Goal: Task Accomplishment & Management: Complete application form

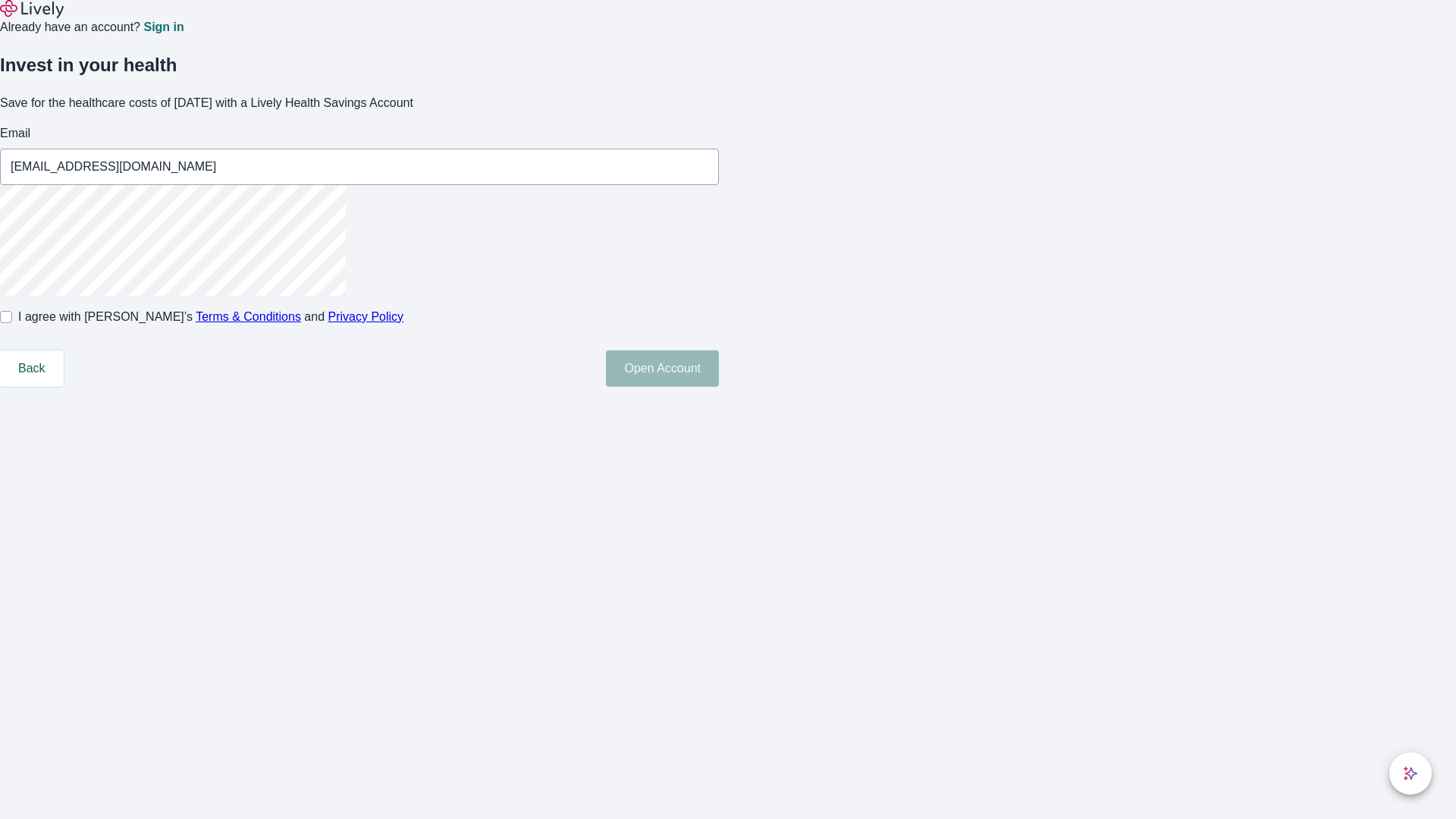
click at [12, 323] on input "I agree with Lively’s Terms & Conditions and Privacy Policy" at bounding box center [6, 316] width 12 height 12
checkbox input "true"
click at [719, 387] on button "Open Account" at bounding box center [662, 368] width 113 height 36
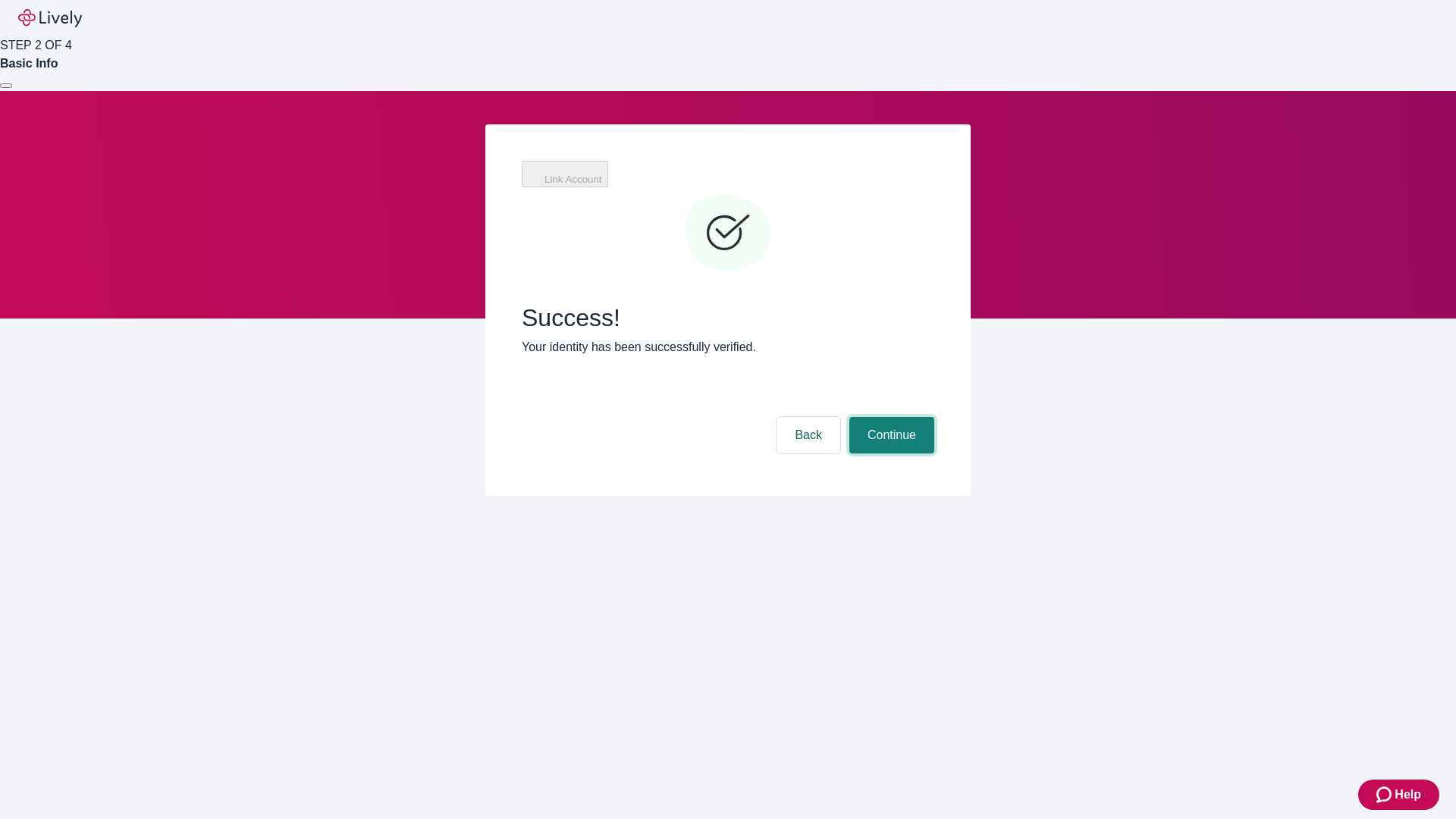
click at [889, 417] on button "Continue" at bounding box center [892, 435] width 85 height 36
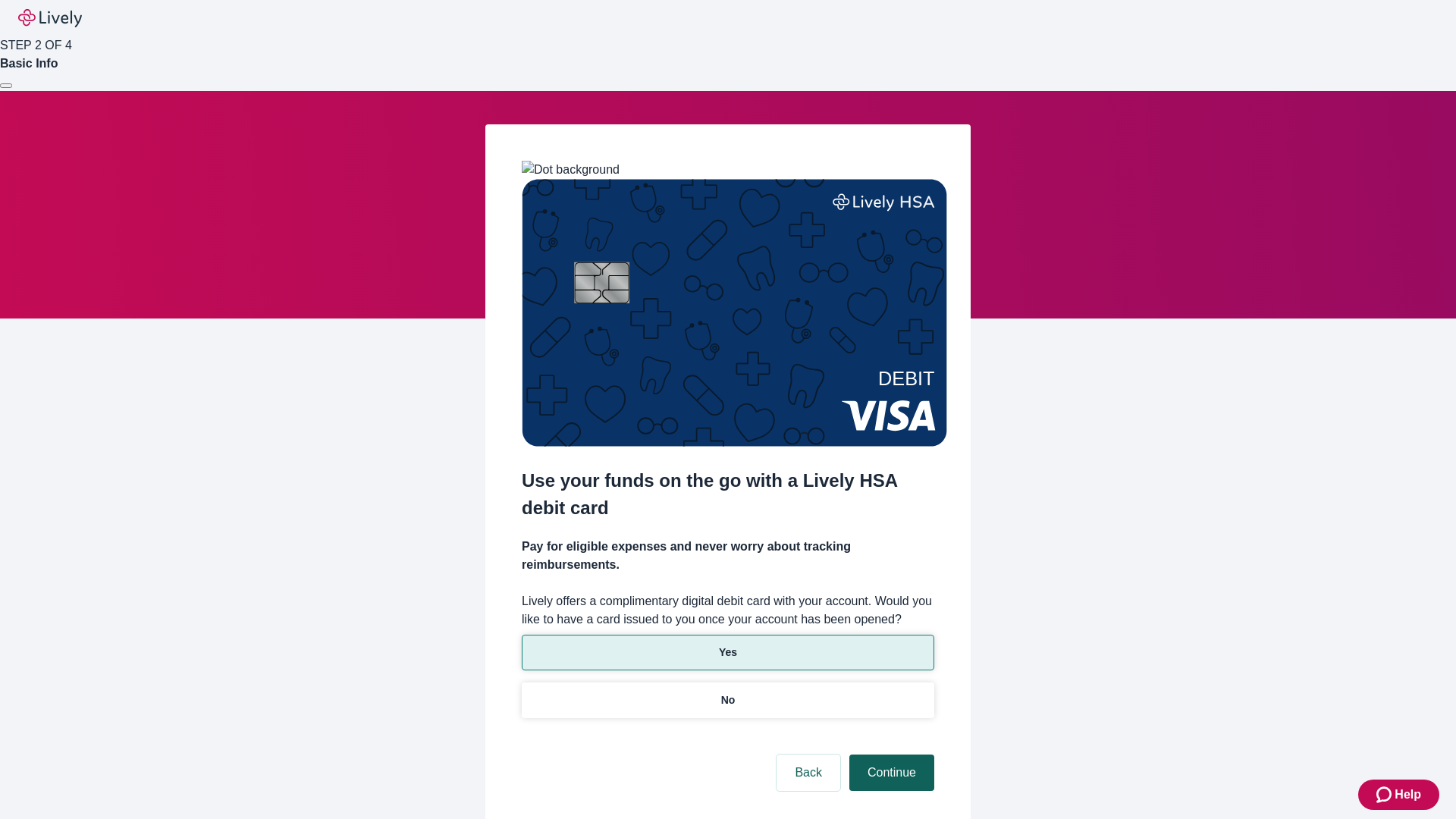
click at [727, 644] on p "Yes" at bounding box center [728, 652] width 18 height 16
click at [889, 755] on button "Continue" at bounding box center [892, 773] width 85 height 36
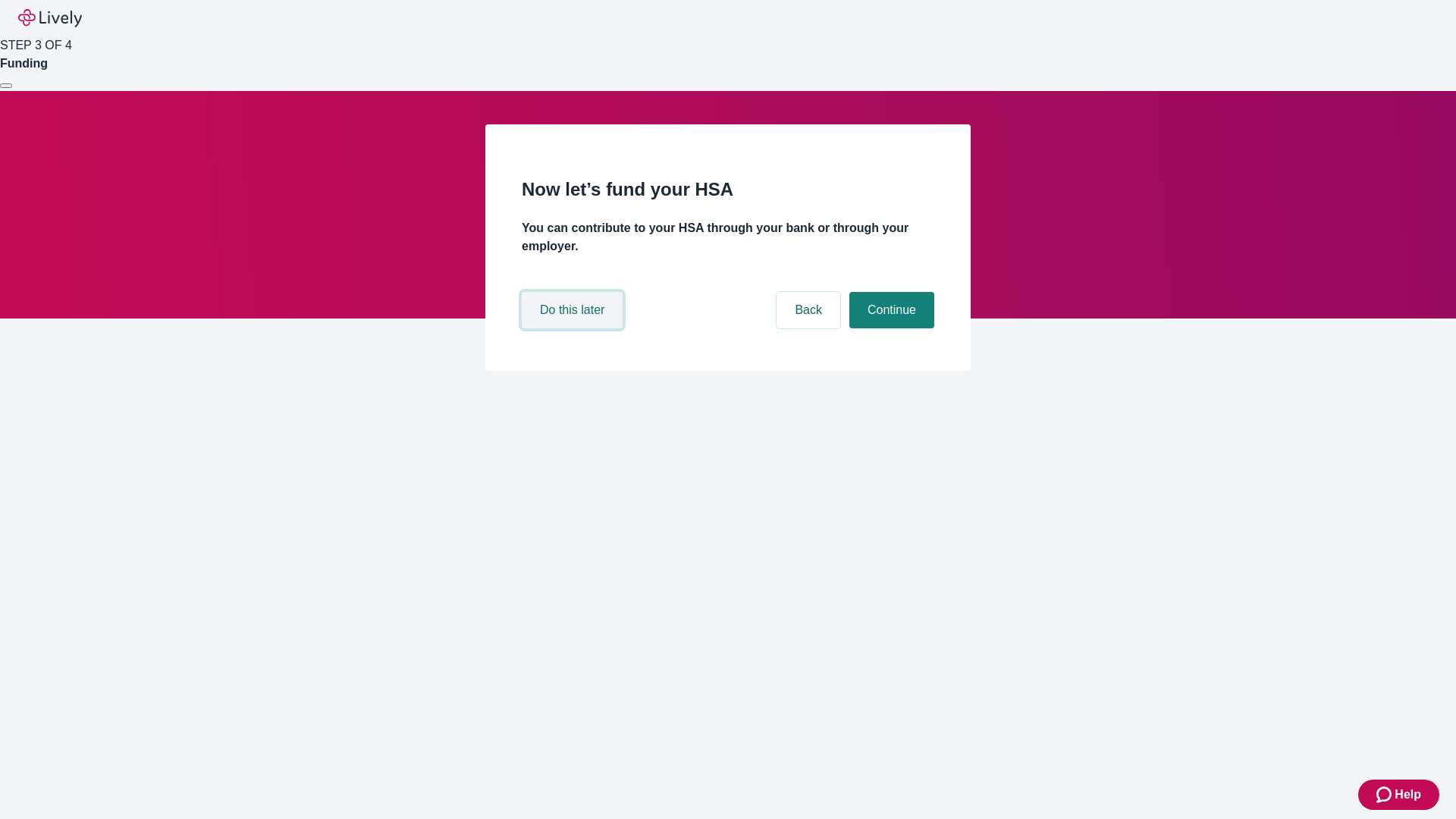
click at [574, 328] on button "Do this later" at bounding box center [572, 310] width 101 height 36
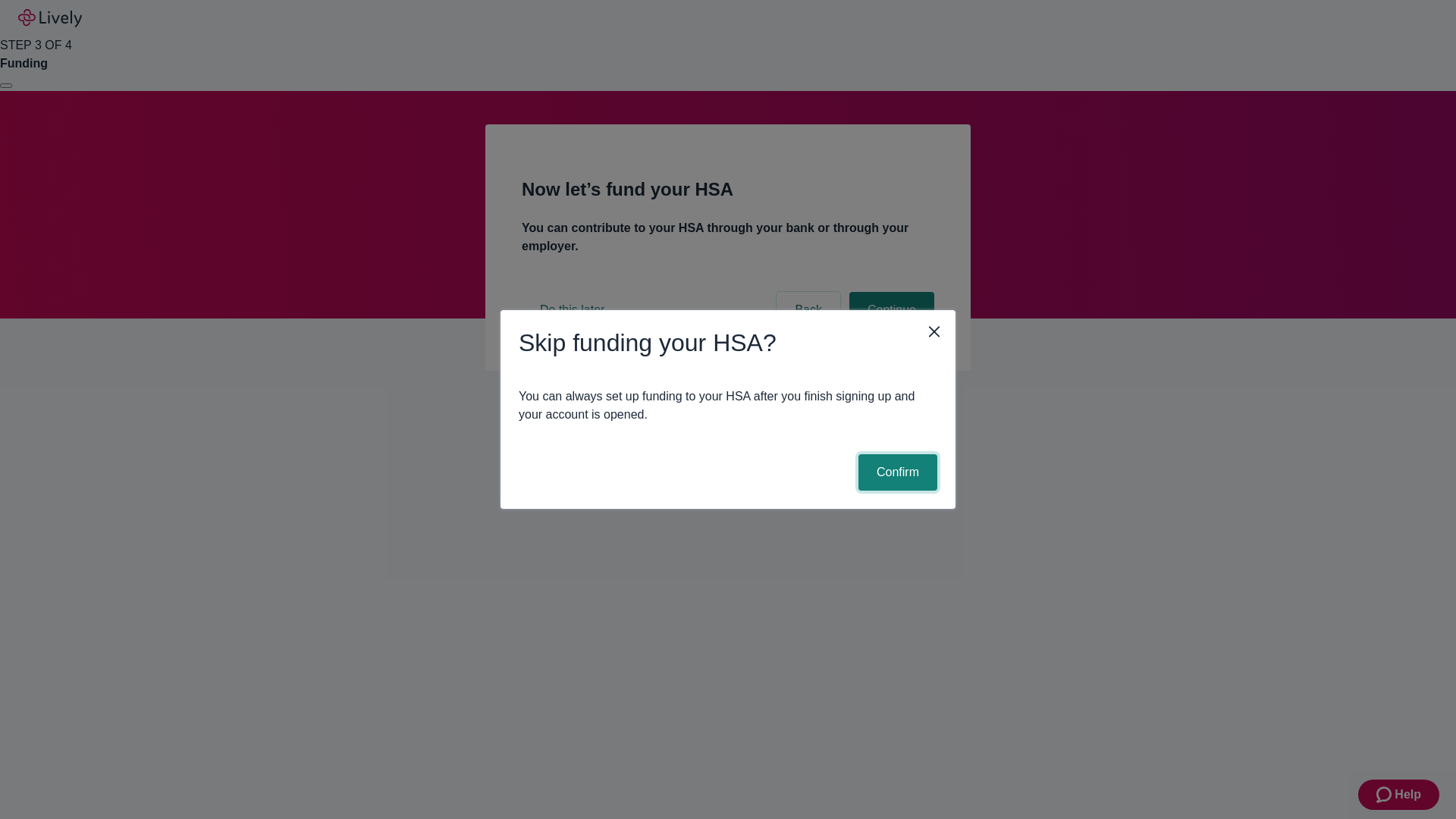
click at [896, 472] on button "Confirm" at bounding box center [897, 472] width 79 height 36
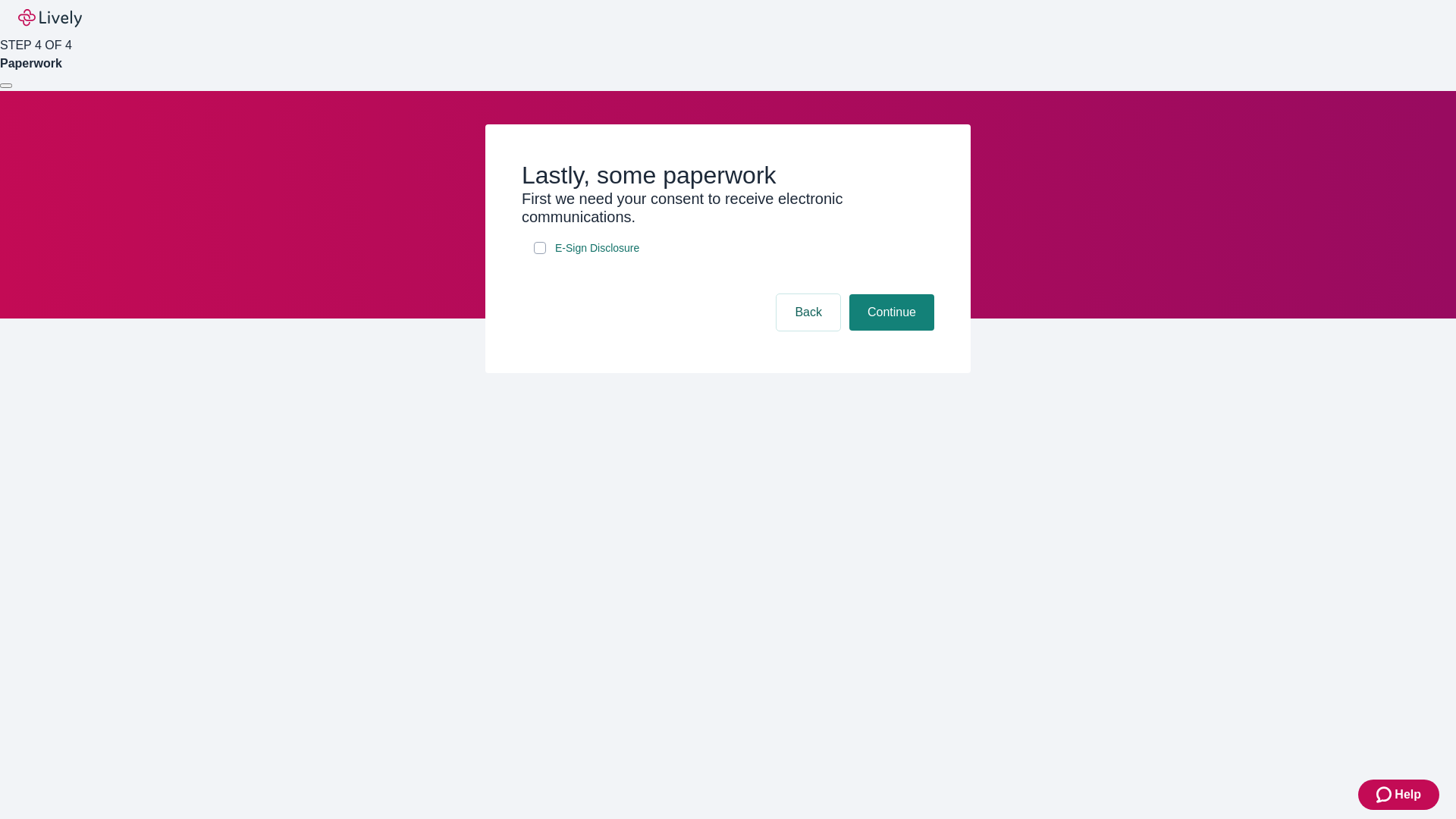
click at [539, 254] on input "E-Sign Disclosure" at bounding box center [539, 247] width 12 height 12
checkbox input "true"
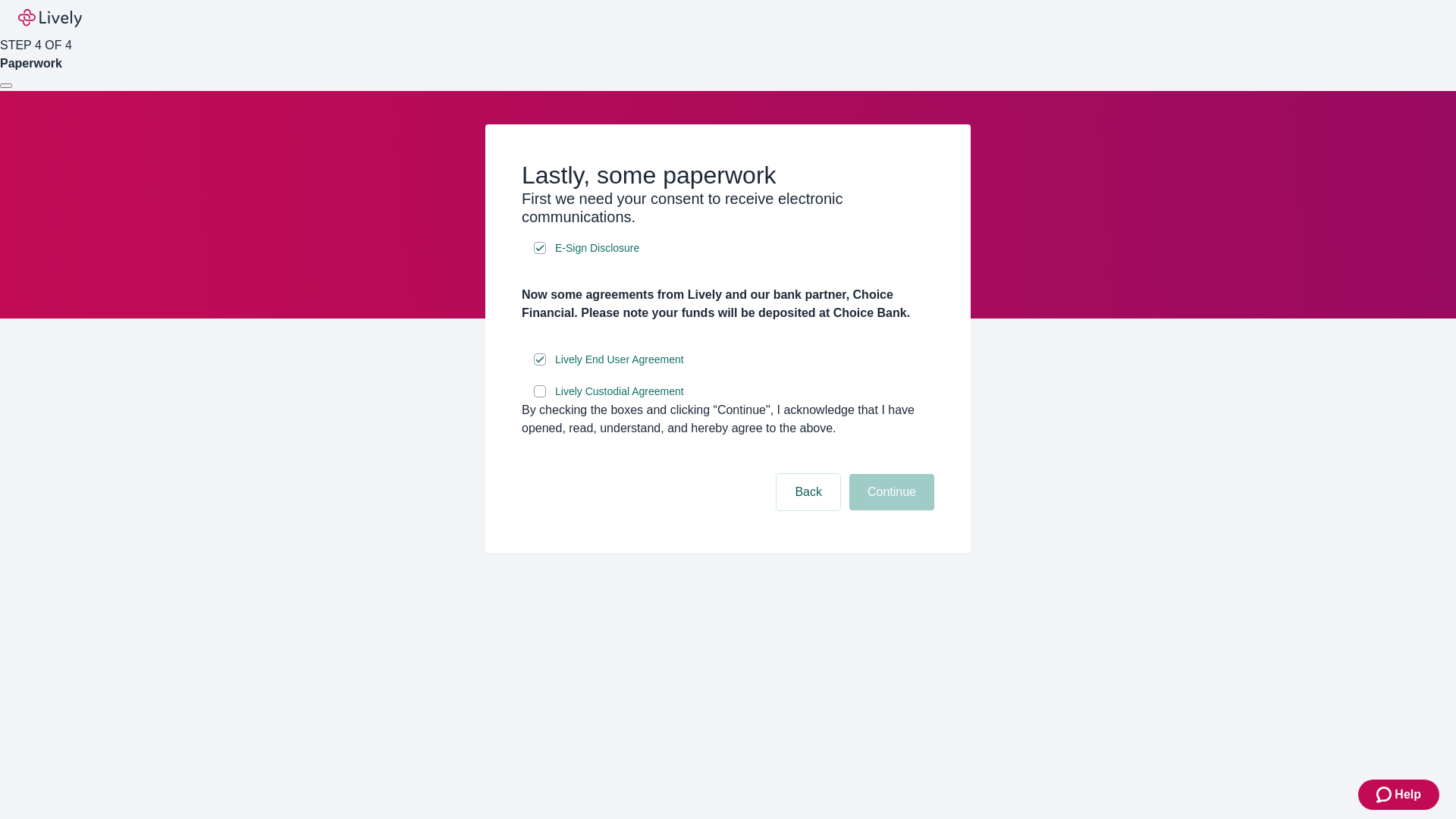
click at [539, 397] on input "Lively Custodial Agreement" at bounding box center [539, 391] width 12 height 12
checkbox input "true"
click at [889, 511] on button "Continue" at bounding box center [892, 492] width 85 height 36
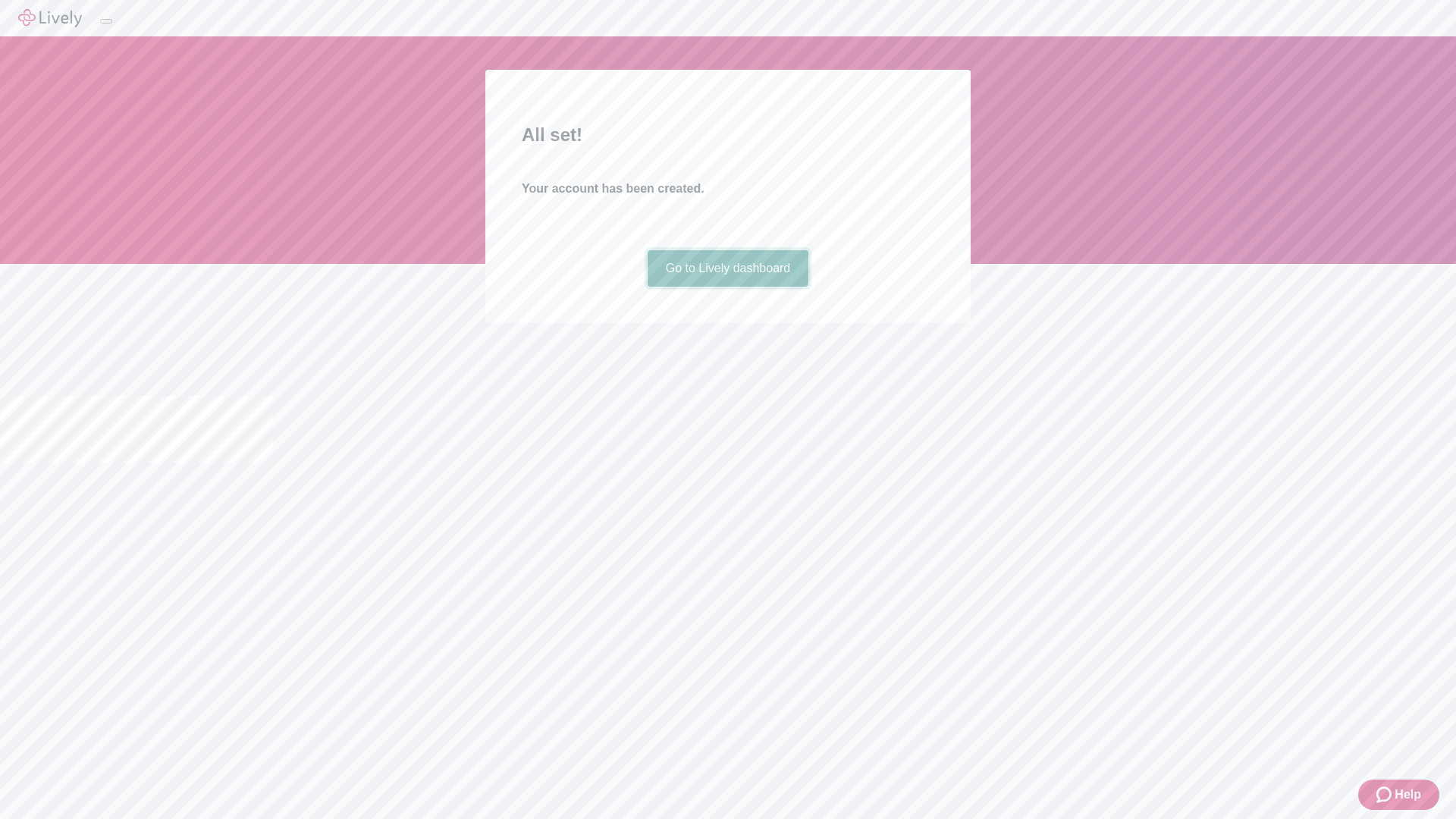
click at [727, 287] on link "Go to Lively dashboard" at bounding box center [728, 268] width 162 height 36
